Goal: Task Accomplishment & Management: Use online tool/utility

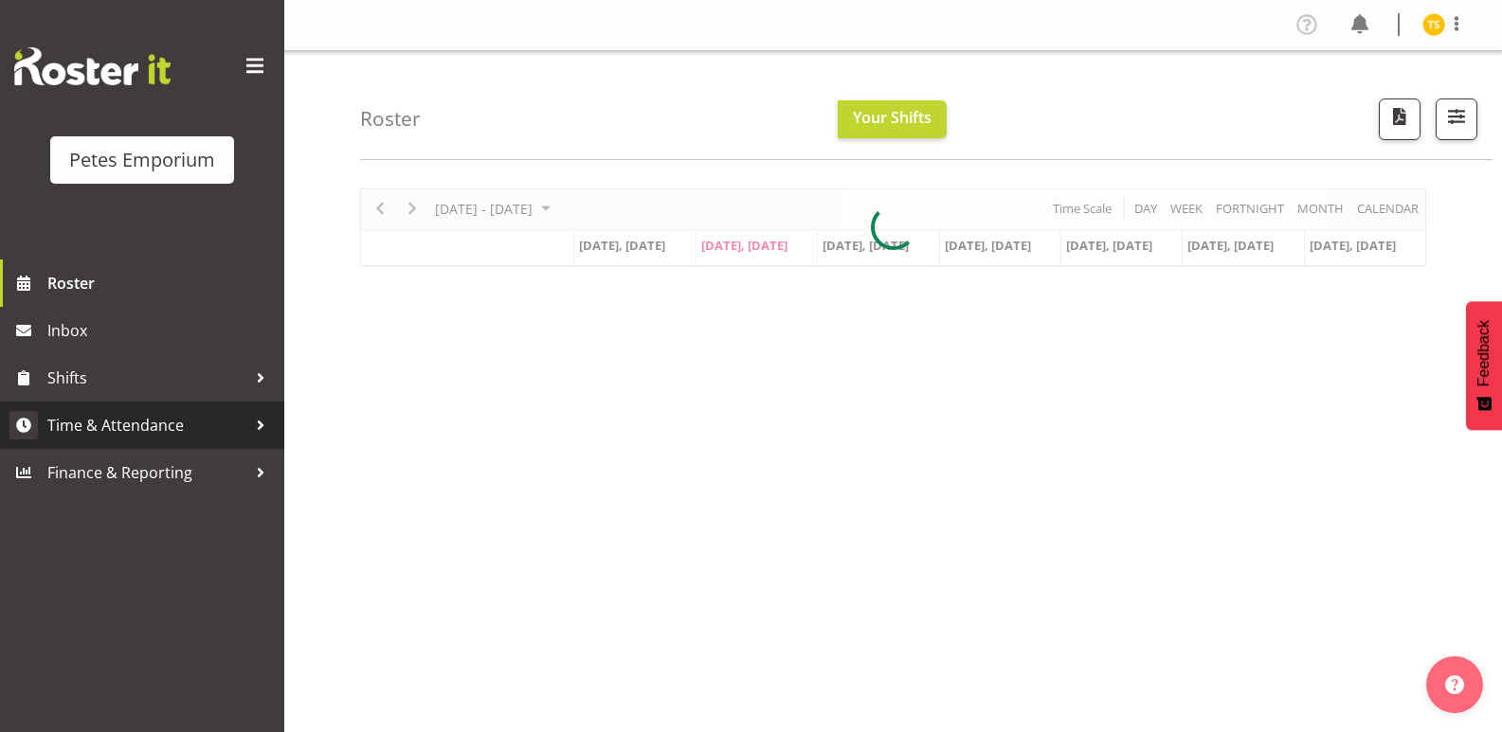
click at [130, 418] on span "Time & Attendance" at bounding box center [146, 425] width 199 height 28
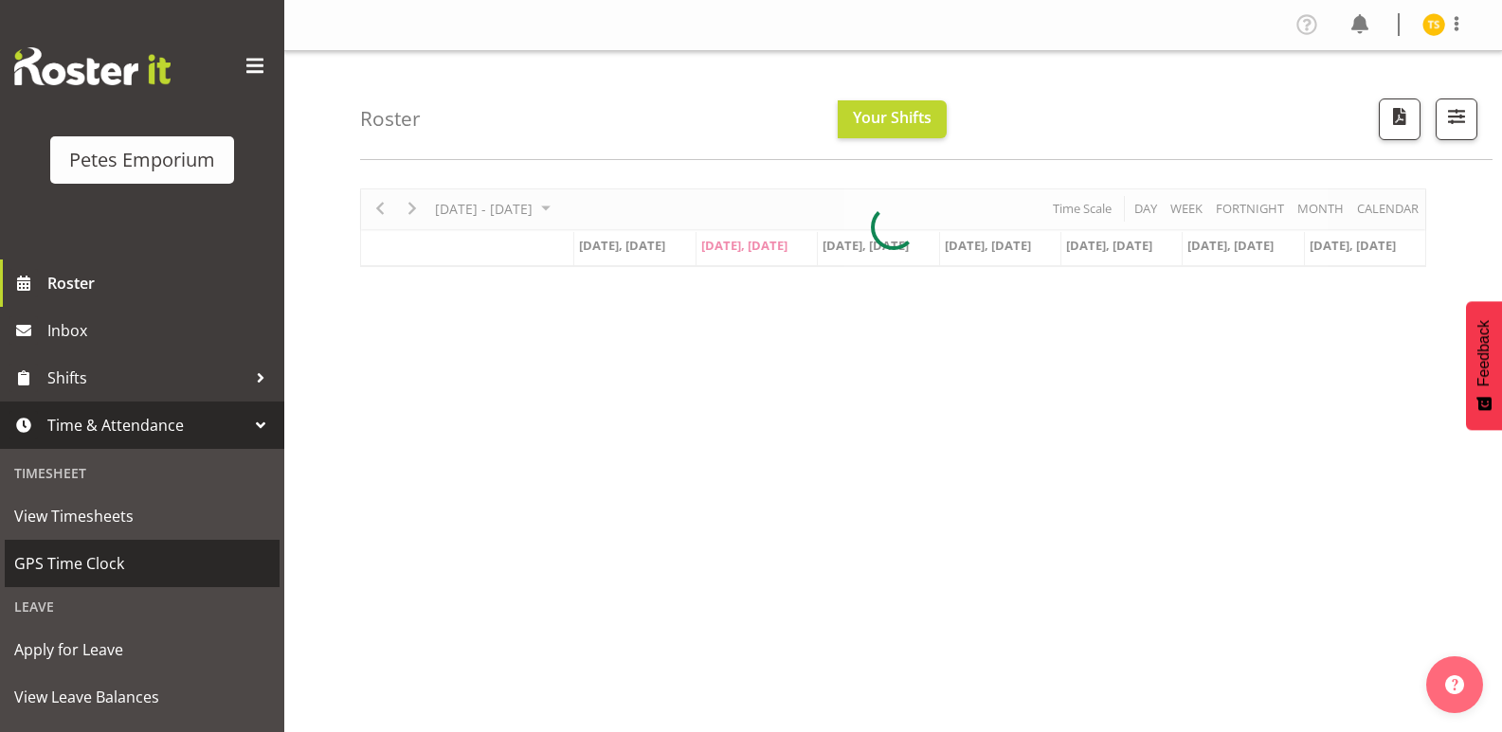
click at [57, 579] on link "GPS Time Clock" at bounding box center [142, 563] width 275 height 47
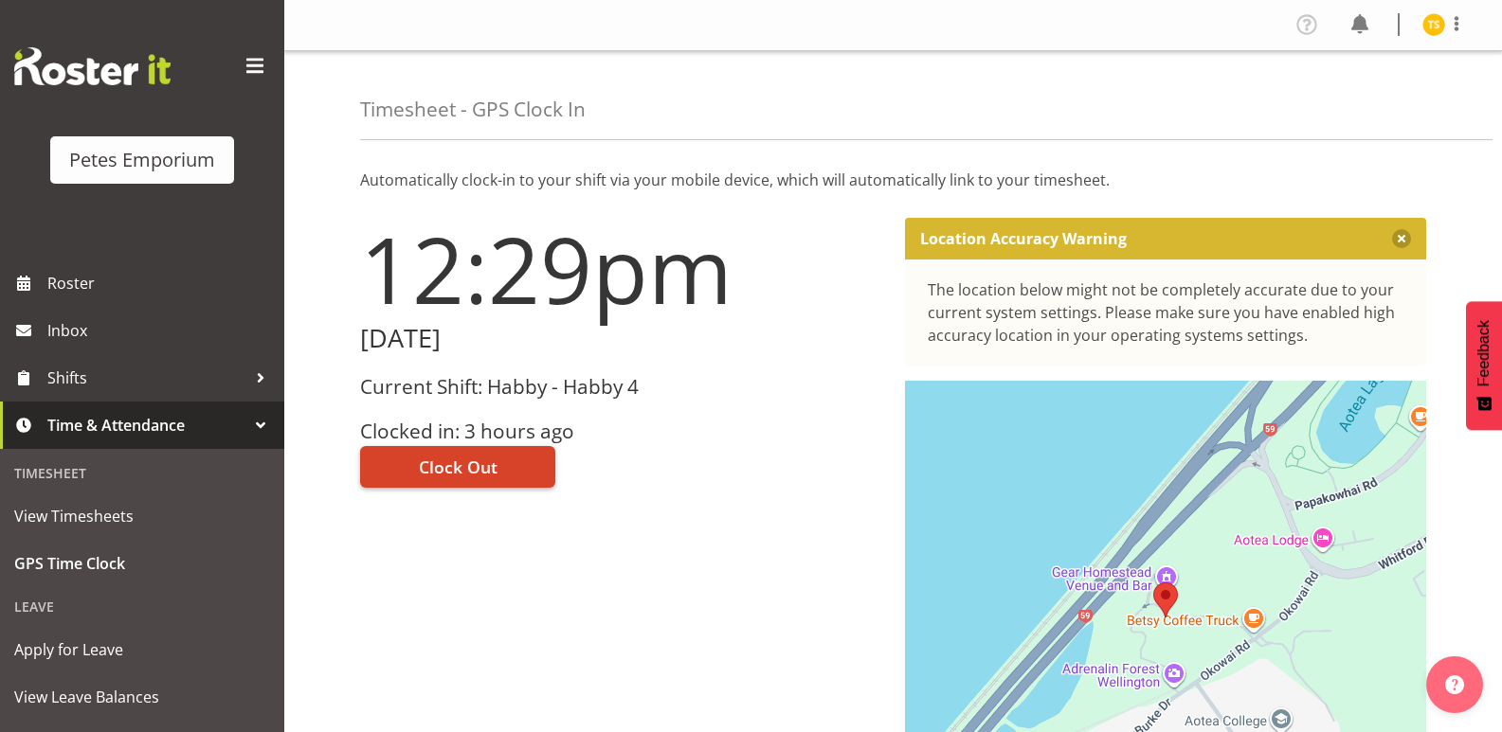
click at [392, 470] on button "Clock Out" at bounding box center [457, 467] width 195 height 42
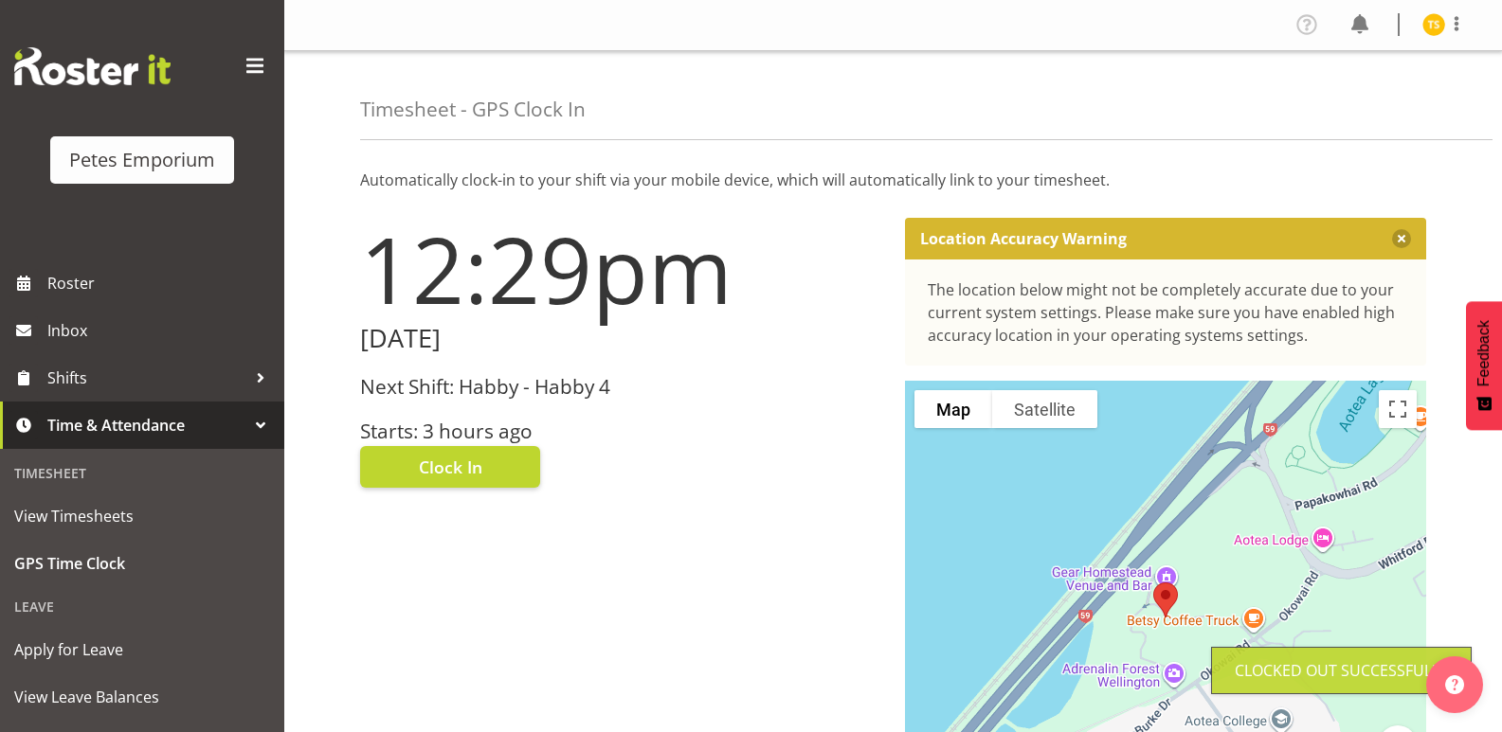
click at [1423, 30] on img at bounding box center [1433, 24] width 23 height 23
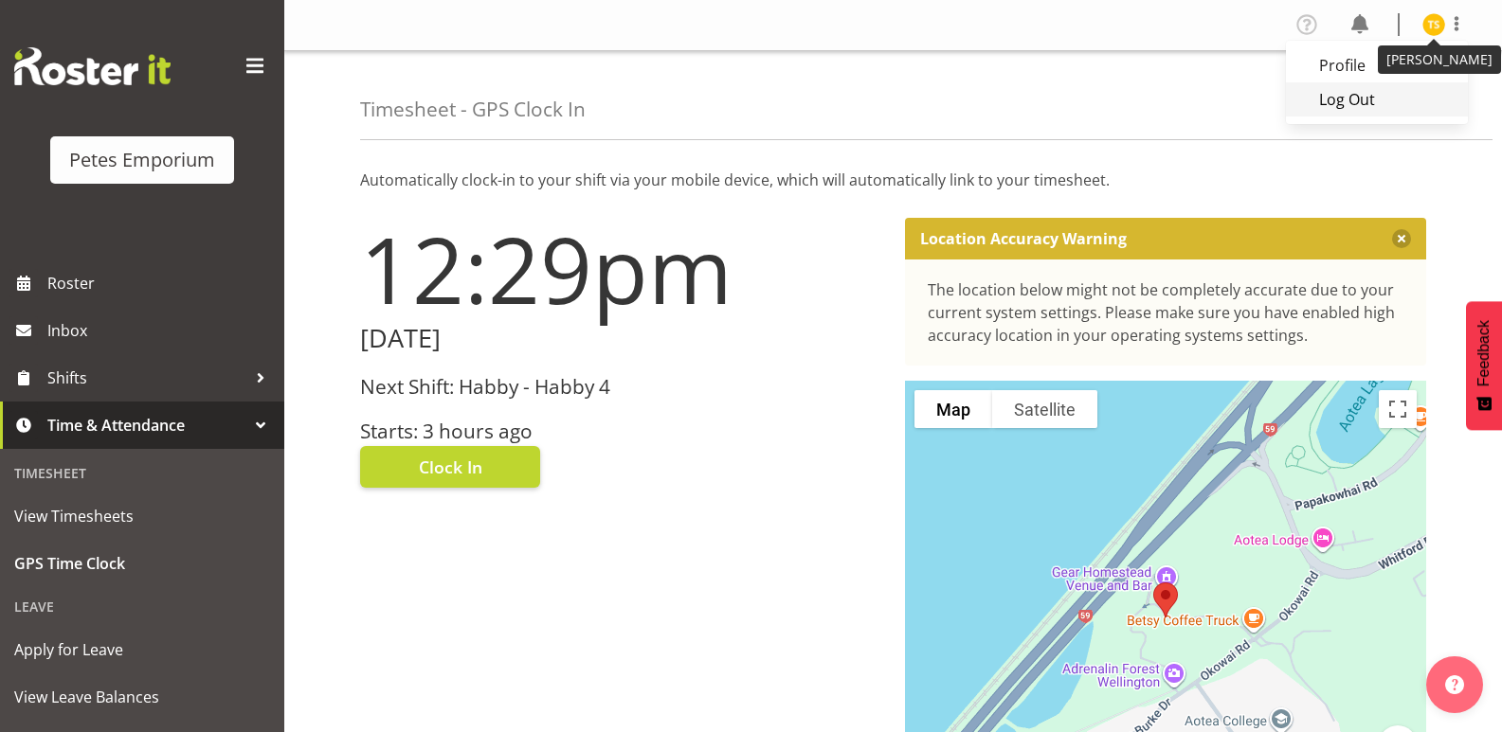
click at [1334, 104] on link "Log Out" at bounding box center [1377, 99] width 182 height 34
